Goal: Check status: Check status

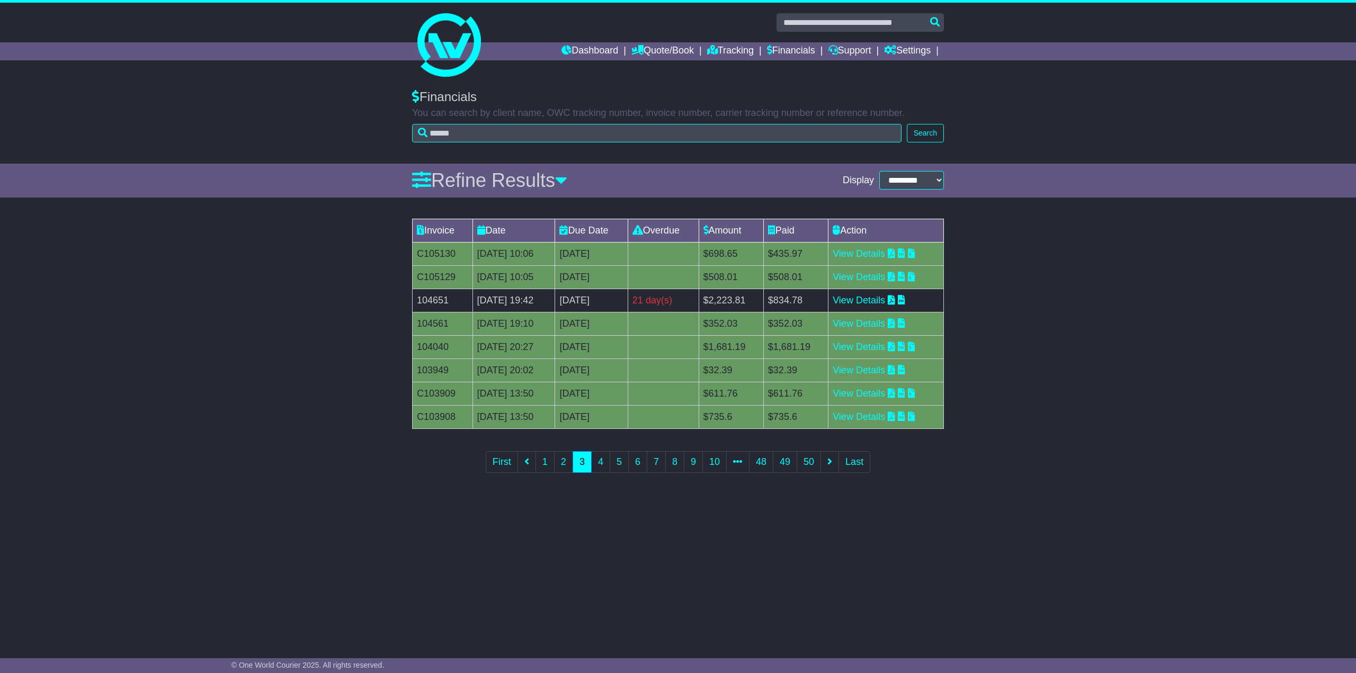
click at [590, 53] on link "Dashboard" at bounding box center [589, 51] width 57 height 18
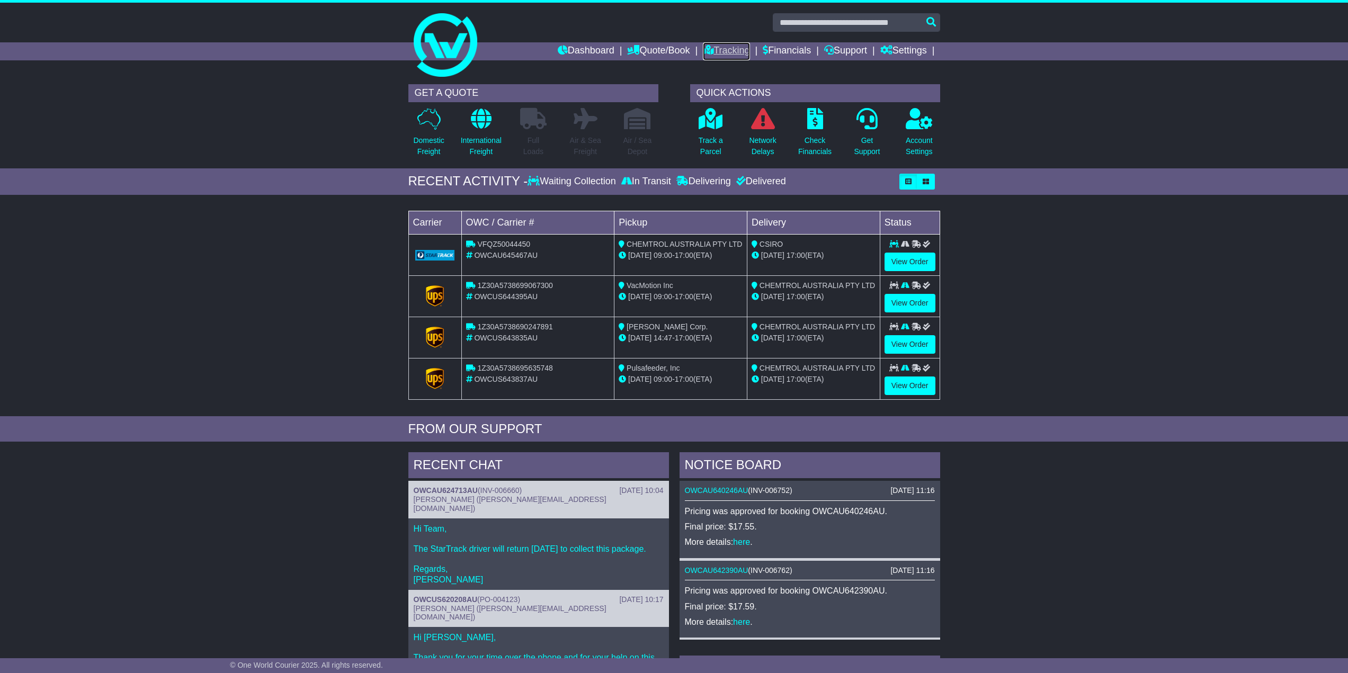
click at [715, 49] on link "Tracking" at bounding box center [726, 51] width 47 height 18
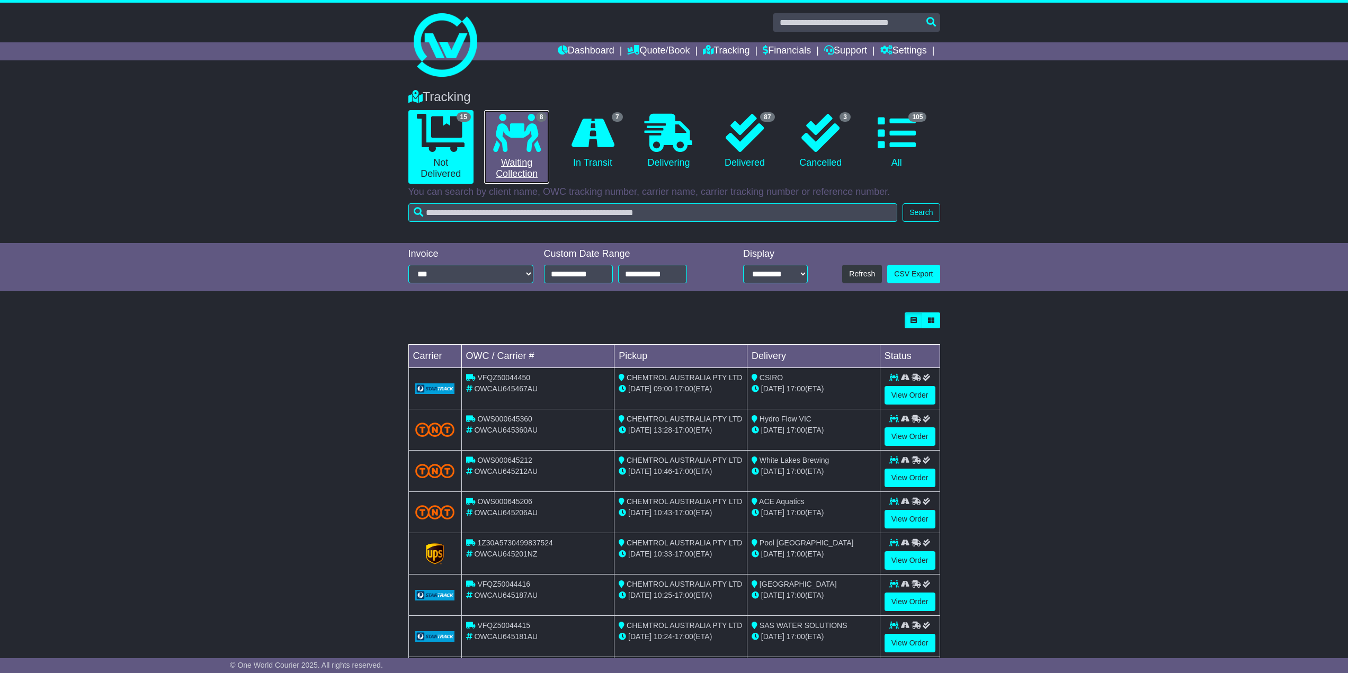
click at [518, 130] on icon at bounding box center [517, 133] width 48 height 38
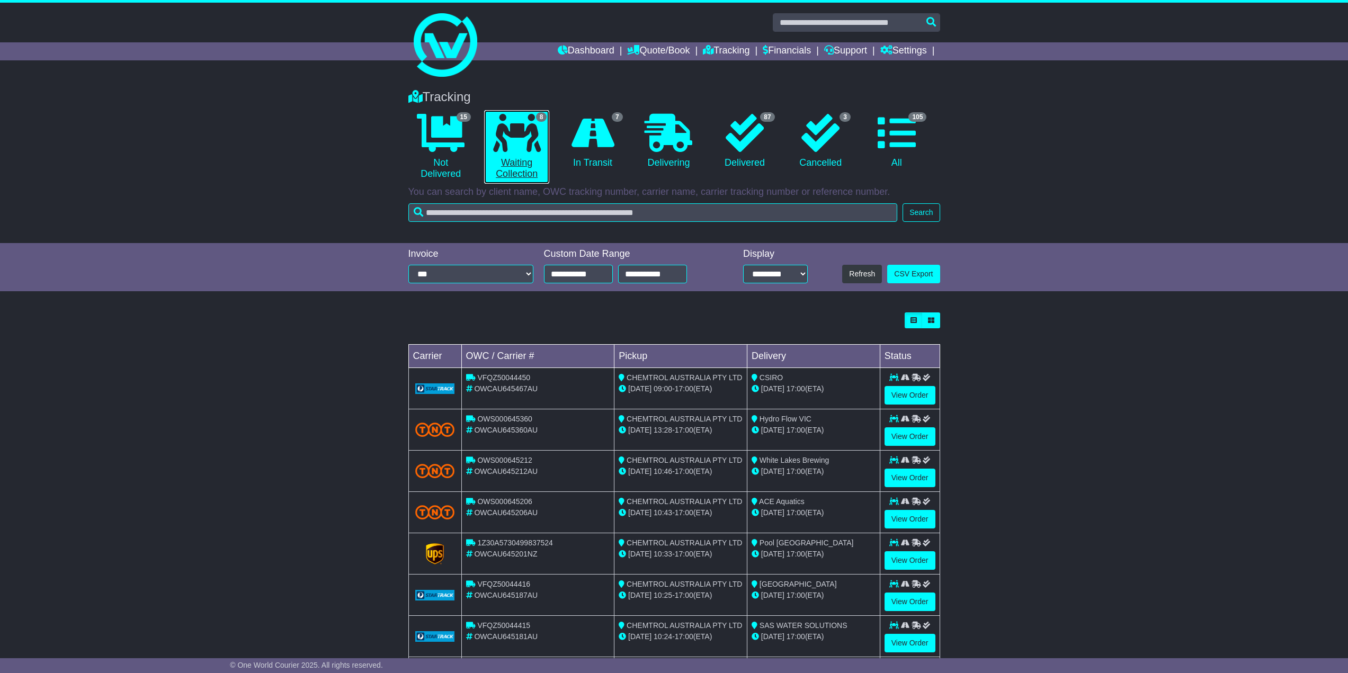
click at [516, 149] on icon at bounding box center [517, 133] width 48 height 38
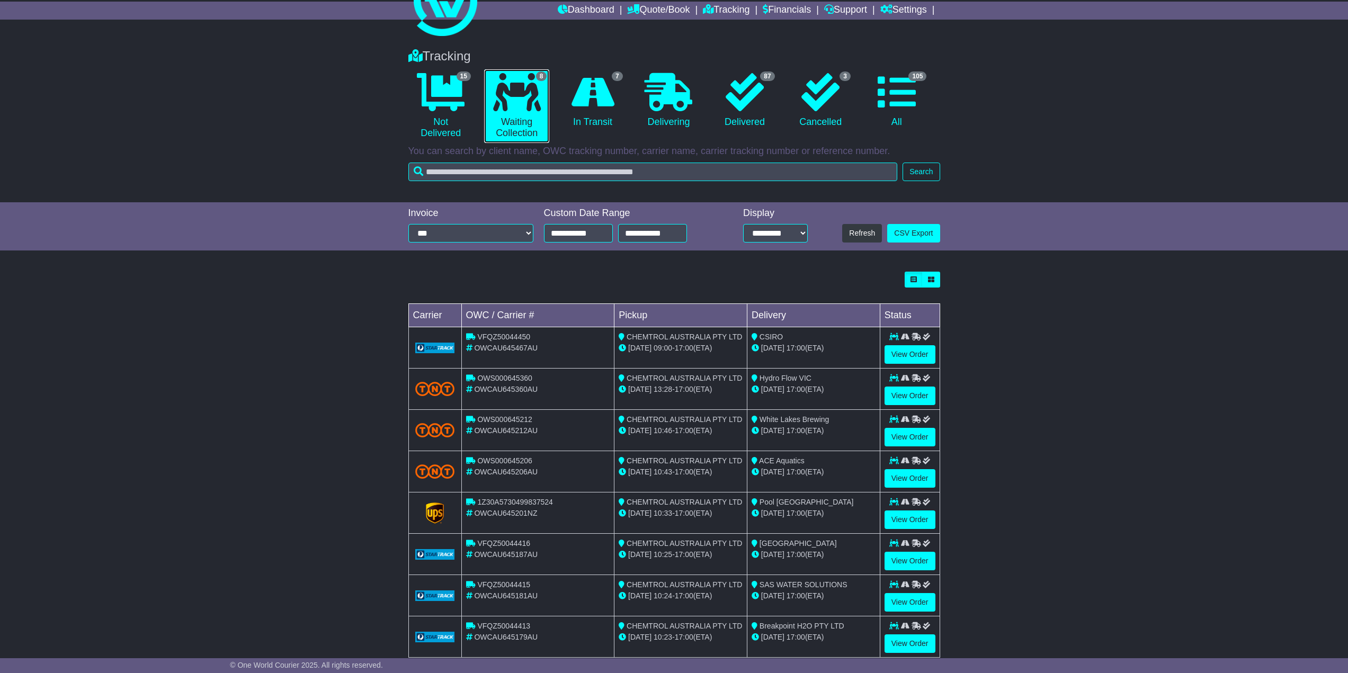
scroll to position [63, 0]
